Goal: Book appointment/travel/reservation

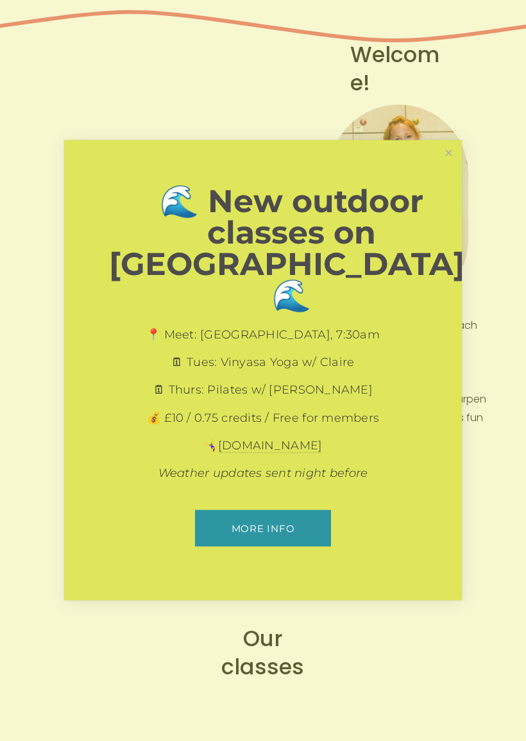
click at [441, 165] on link "Close" at bounding box center [448, 153] width 22 height 22
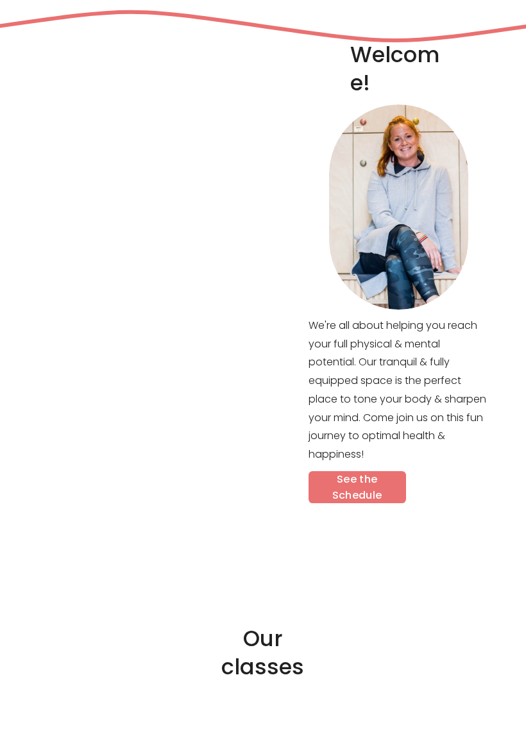
scroll to position [348, 0]
click at [378, 471] on link "See the Schedule" at bounding box center [356, 487] width 97 height 32
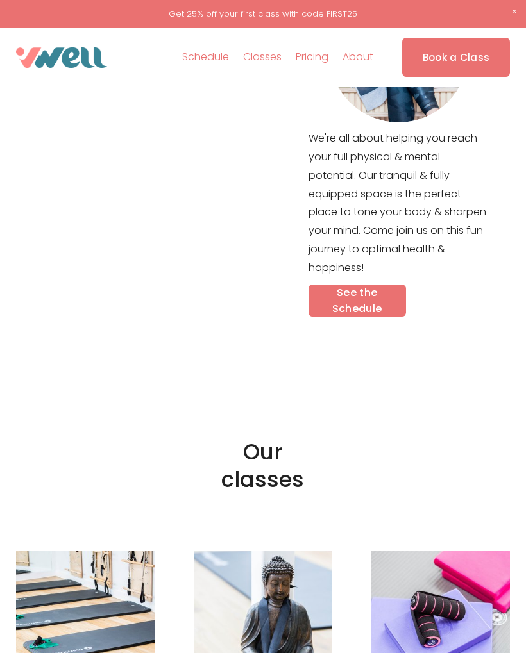
scroll to position [530, 0]
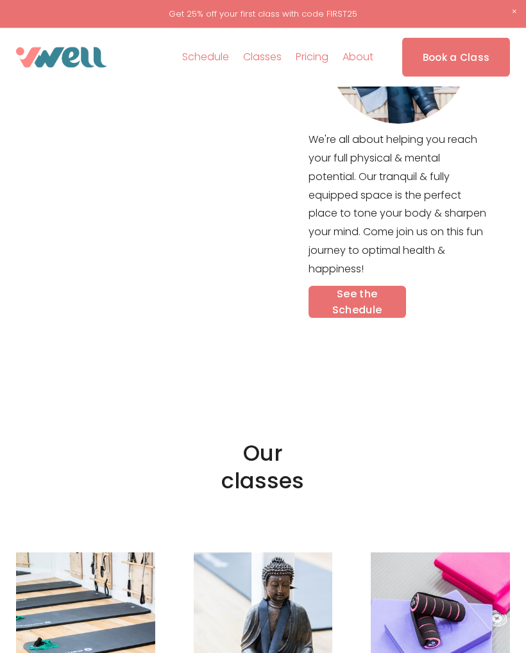
click at [367, 287] on link "See the Schedule" at bounding box center [356, 303] width 97 height 32
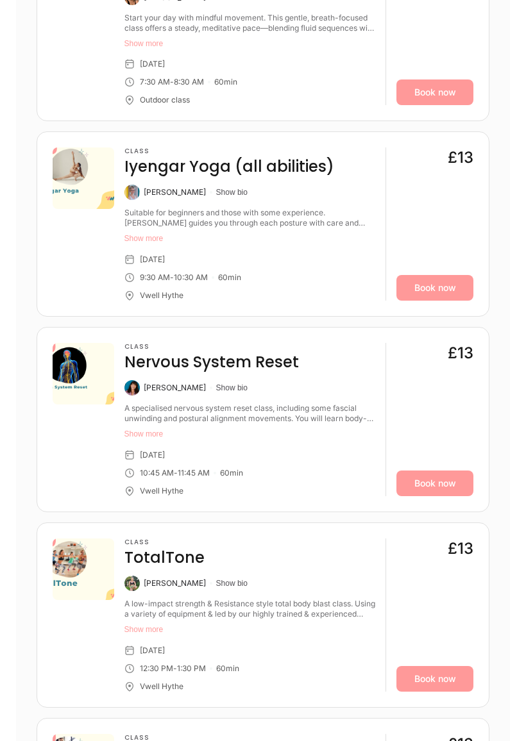
scroll to position [2159, 0]
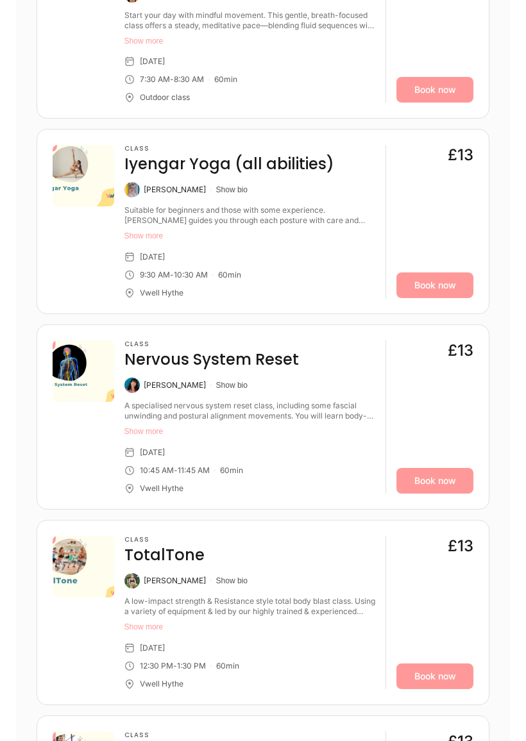
click at [147, 430] on button "Show more" at bounding box center [249, 432] width 251 height 10
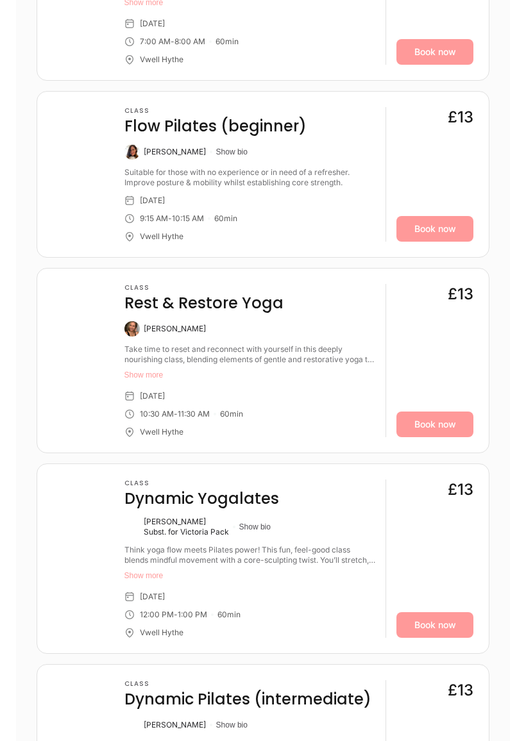
scroll to position [3499, 0]
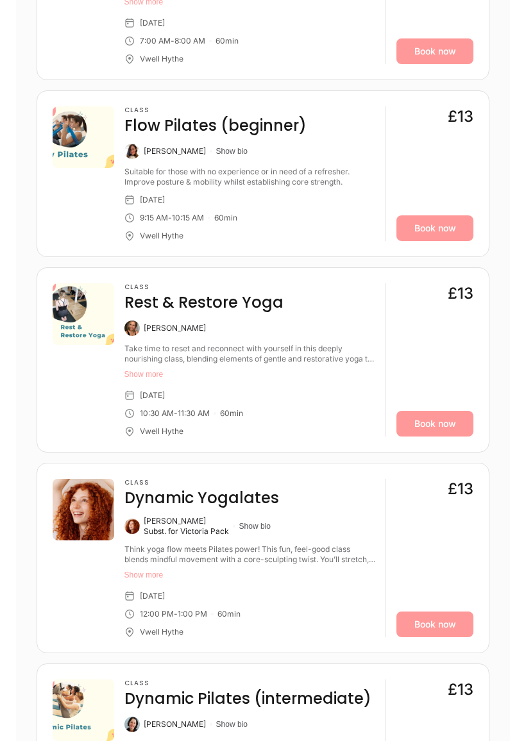
click at [164, 369] on button "Show more" at bounding box center [249, 374] width 251 height 10
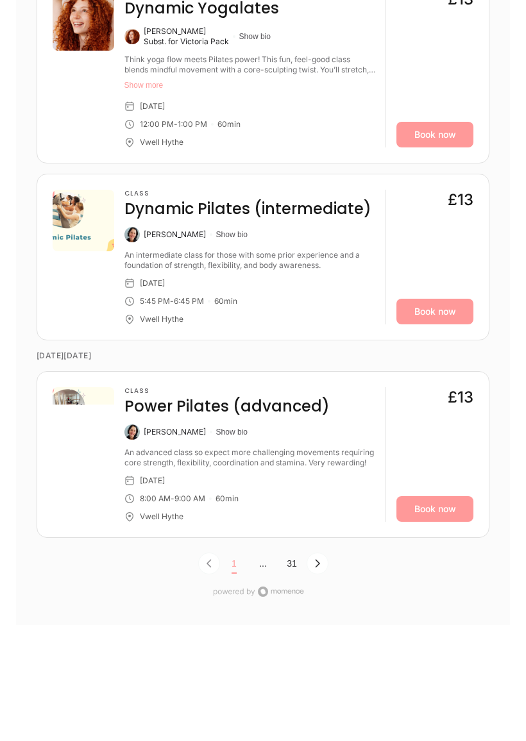
scroll to position [4059, 0]
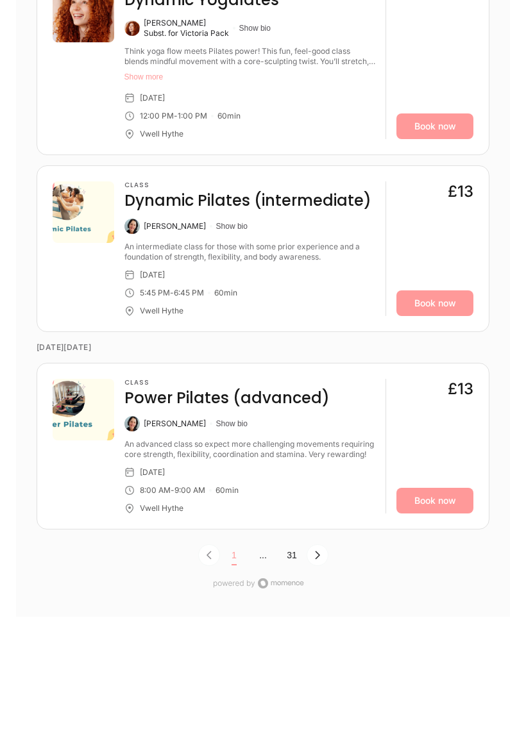
click at [317, 550] on icon "Next Page, Page 0" at bounding box center [317, 555] width 10 height 10
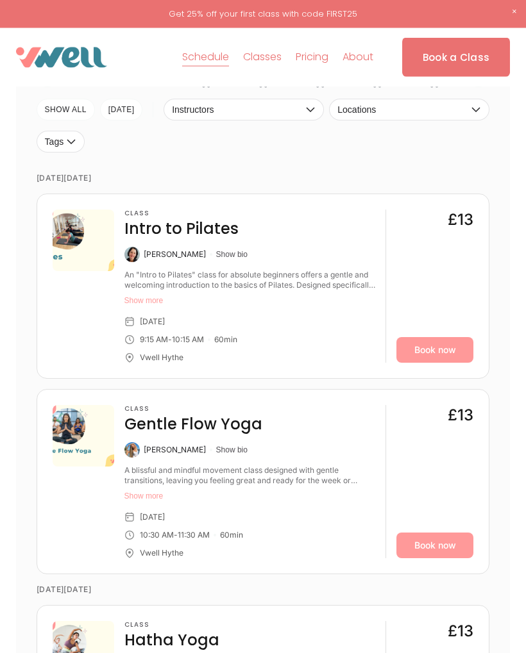
scroll to position [268, 0]
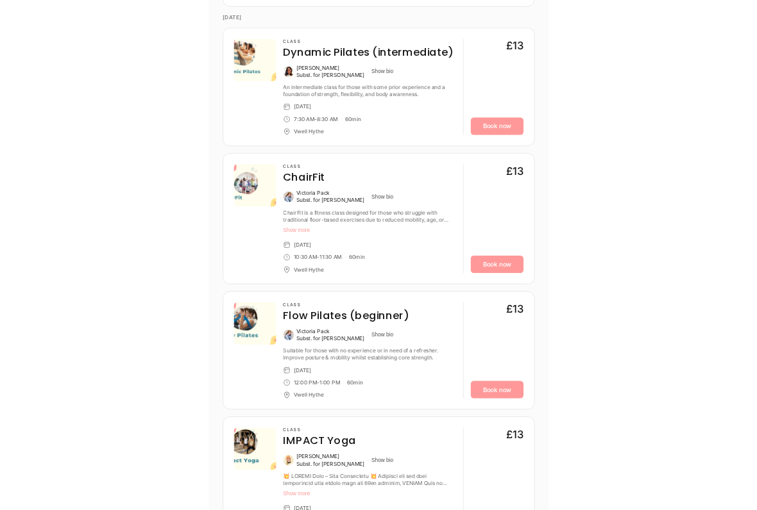
scroll to position [850, 0]
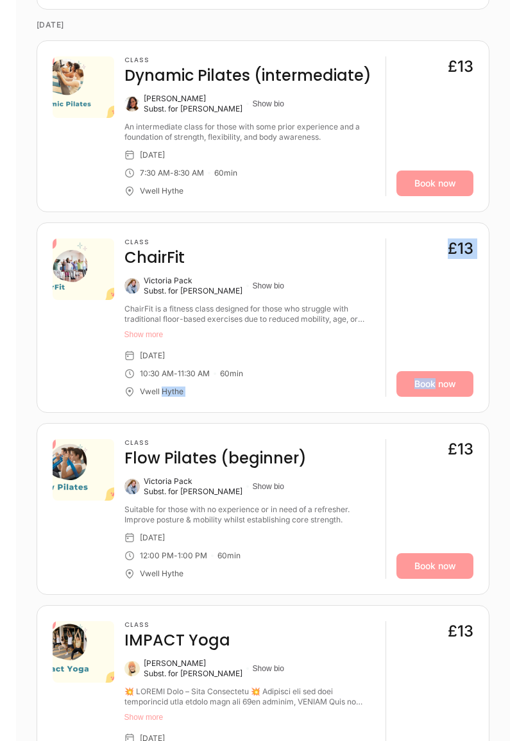
click at [377, 480] on div "Class Flow Pilates (beginner) Victoria Pack Subst. for Svenja O'Connor Show bio…" at bounding box center [263, 509] width 421 height 140
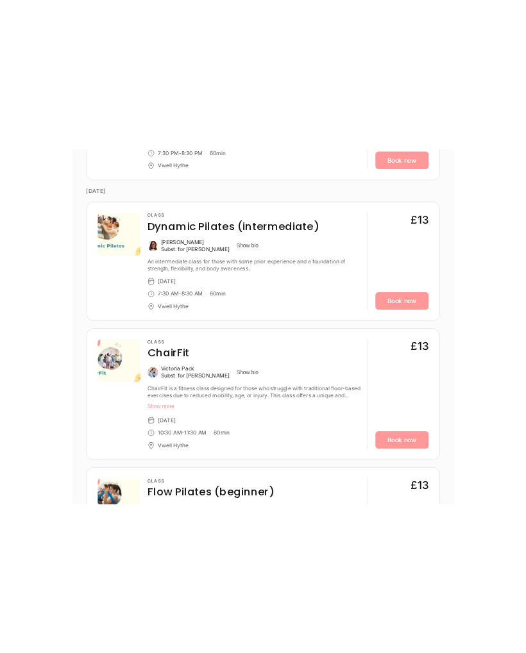
scroll to position [886, 0]
